Goal: Task Accomplishment & Management: Manage account settings

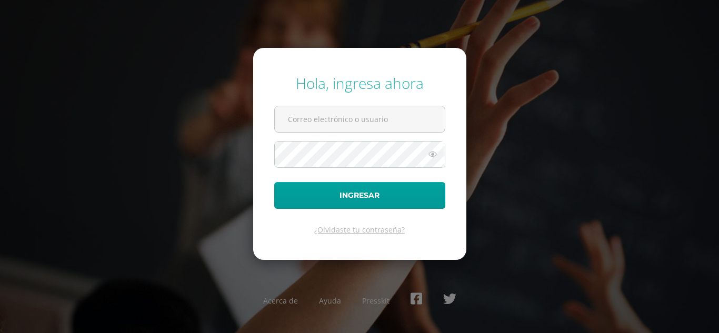
click at [310, 117] on input "text" at bounding box center [360, 119] width 170 height 26
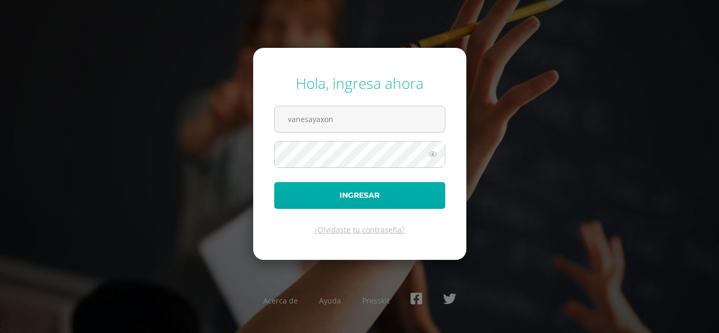
type input "vanesayaxon24@maiagt.org"
click at [381, 195] on button "Ingresar" at bounding box center [359, 195] width 171 height 27
